Goal: Navigation & Orientation: Find specific page/section

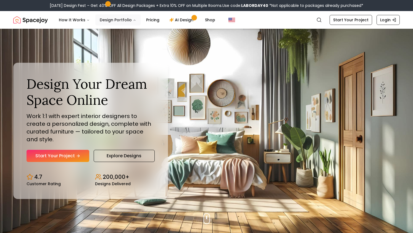
click at [121, 18] on button "Design Portfolio" at bounding box center [117, 19] width 45 height 11
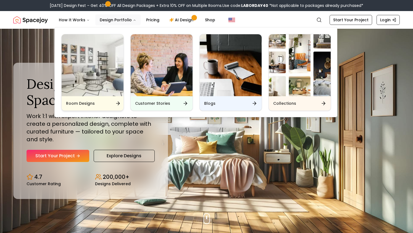
click at [93, 99] on div "Room Designs" at bounding box center [93, 103] width 62 height 14
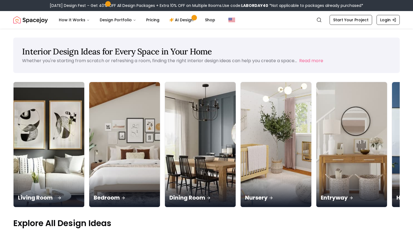
click at [38, 176] on div "Living Room" at bounding box center [49, 191] width 71 height 31
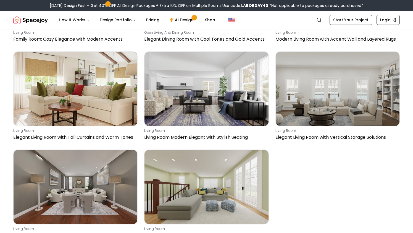
scroll to position [800, 0]
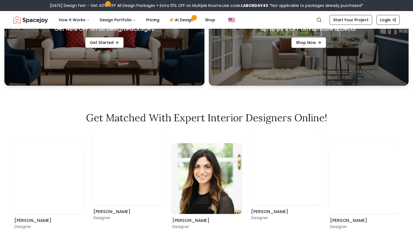
scroll to position [362, 0]
